Goal: Information Seeking & Learning: Learn about a topic

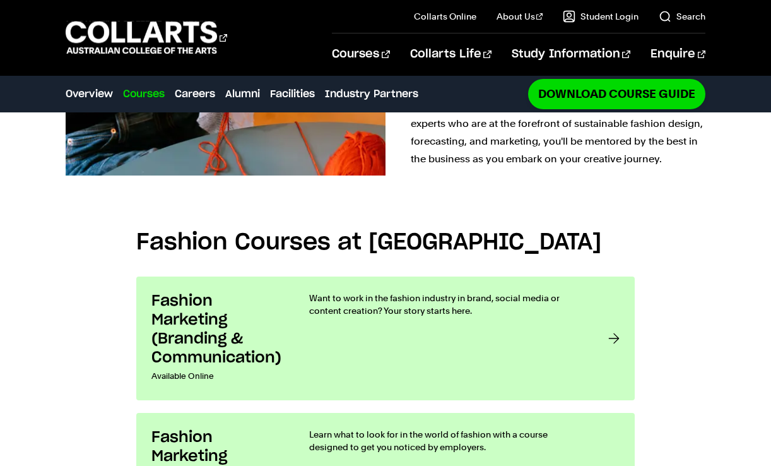
scroll to position [757, 0]
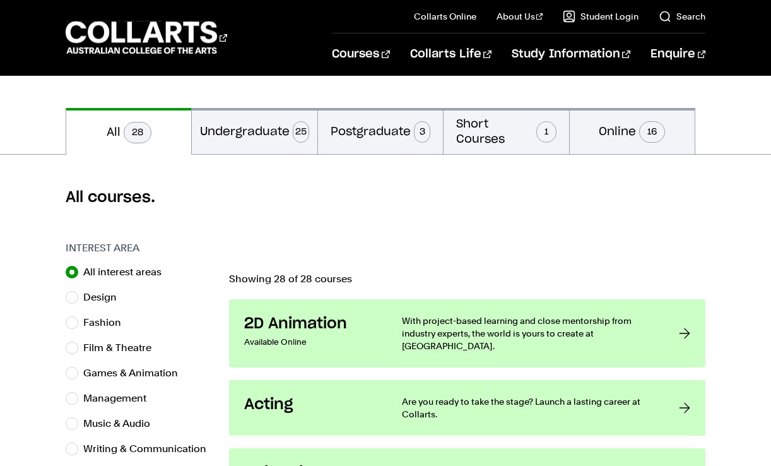
scroll to position [252, 0]
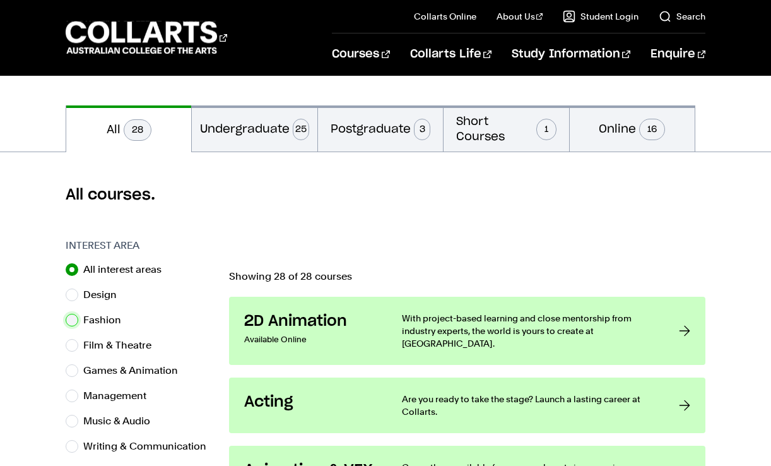
click at [71, 319] on input "Fashion" at bounding box center [72, 320] width 13 height 13
radio input "true"
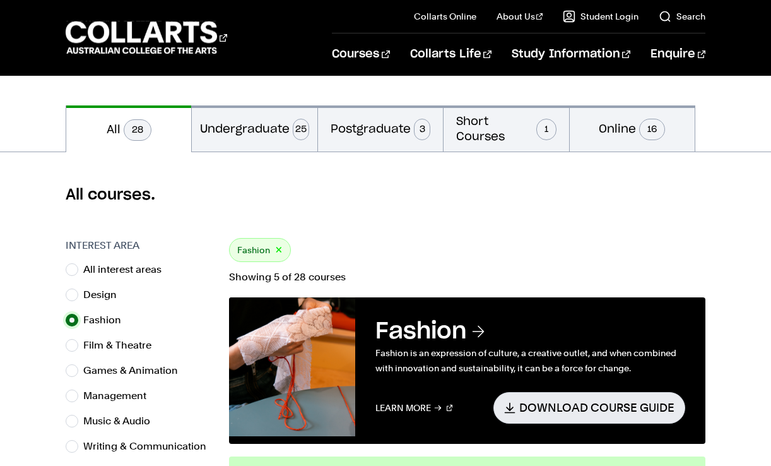
click at [66, 339] on input "Film & Theatre" at bounding box center [72, 345] width 13 height 13
radio input "true"
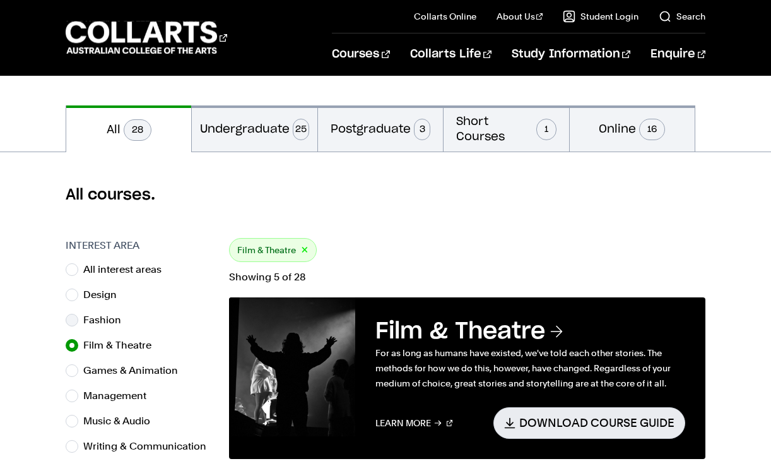
click at [66, 364] on input "Games & Animation" at bounding box center [72, 370] width 13 height 13
radio input "true"
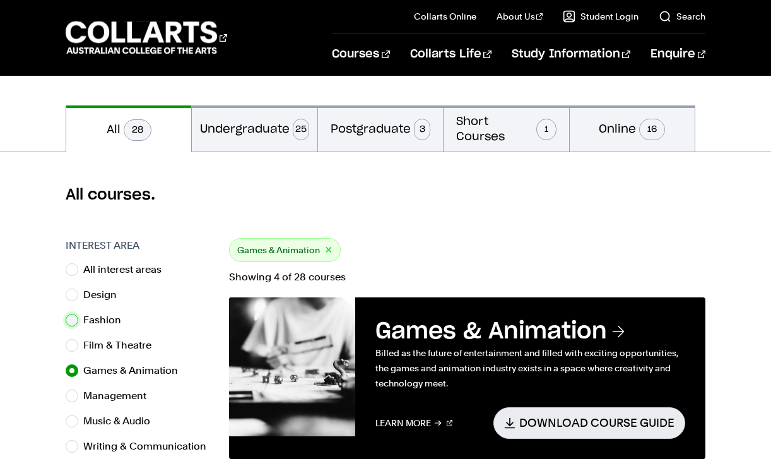
click at [71, 319] on input "Fashion" at bounding box center [72, 320] width 13 height 13
radio input "true"
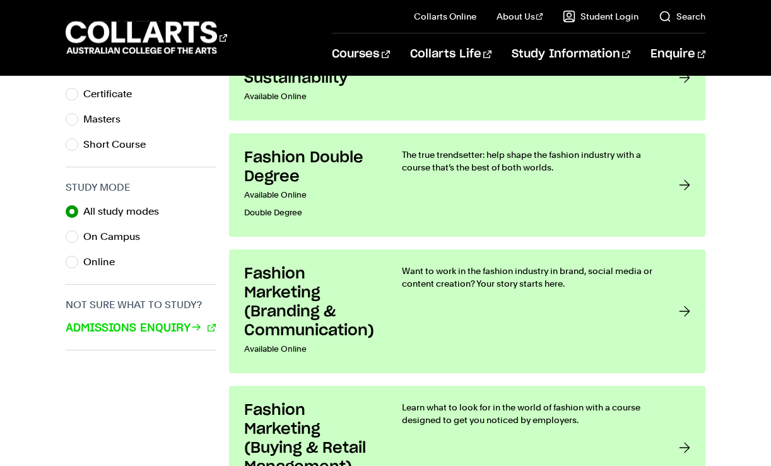
scroll to position [808, 0]
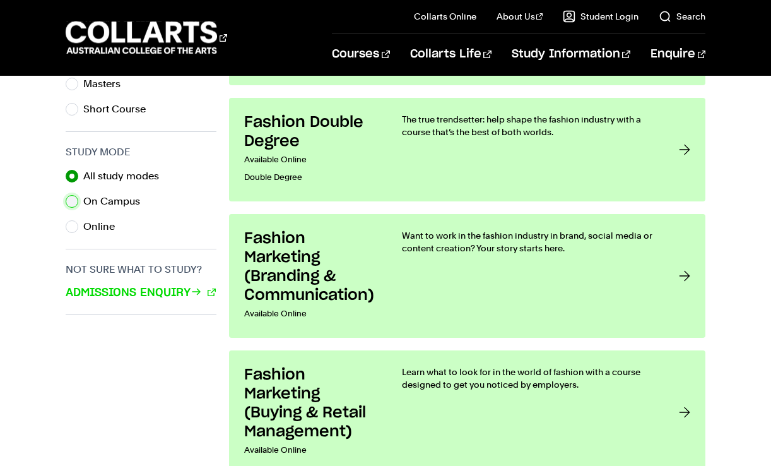
click at [69, 201] on input "On Campus" at bounding box center [72, 201] width 13 height 13
radio input "true"
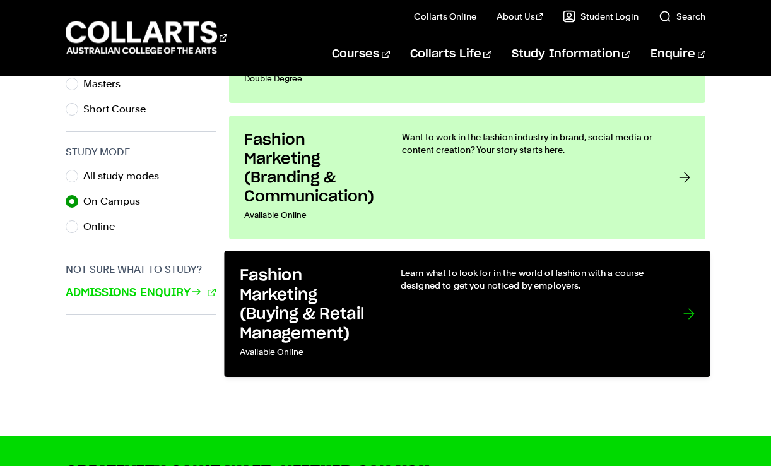
click at [690, 312] on div at bounding box center [688, 313] width 11 height 95
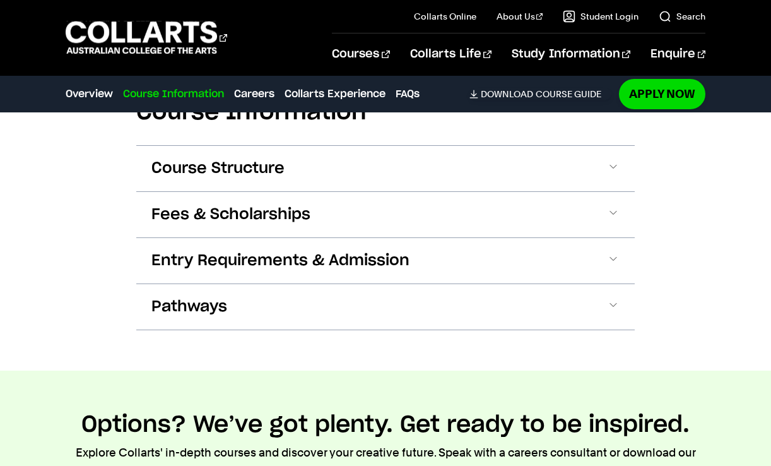
scroll to position [1388, 0]
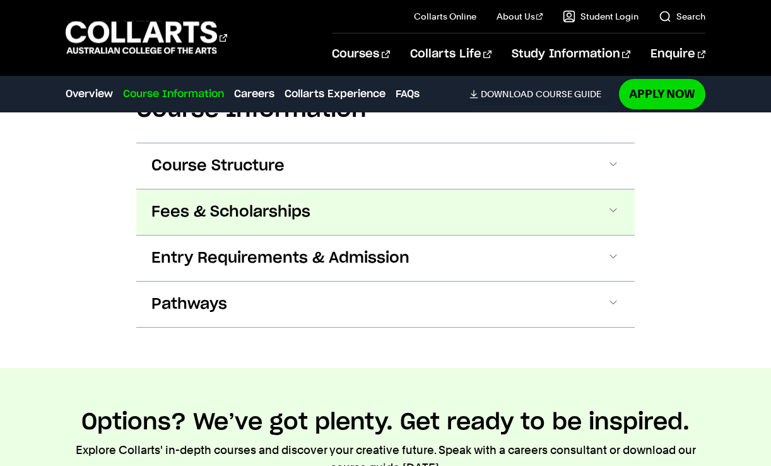
click at [610, 218] on span at bounding box center [613, 212] width 13 height 16
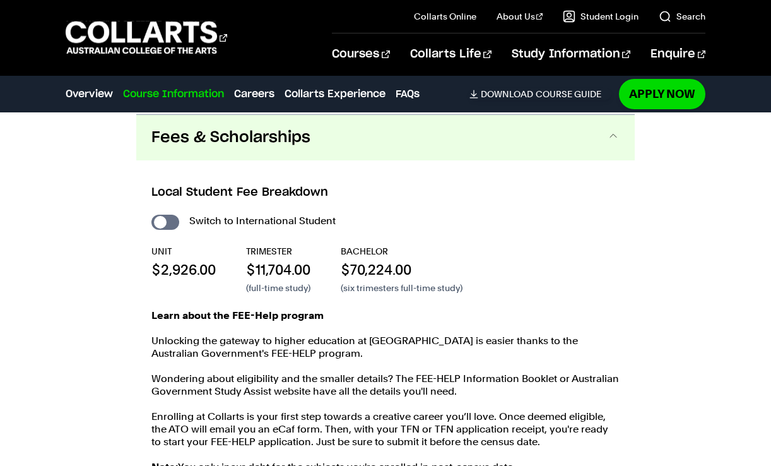
scroll to position [1464, 0]
